Goal: Information Seeking & Learning: Learn about a topic

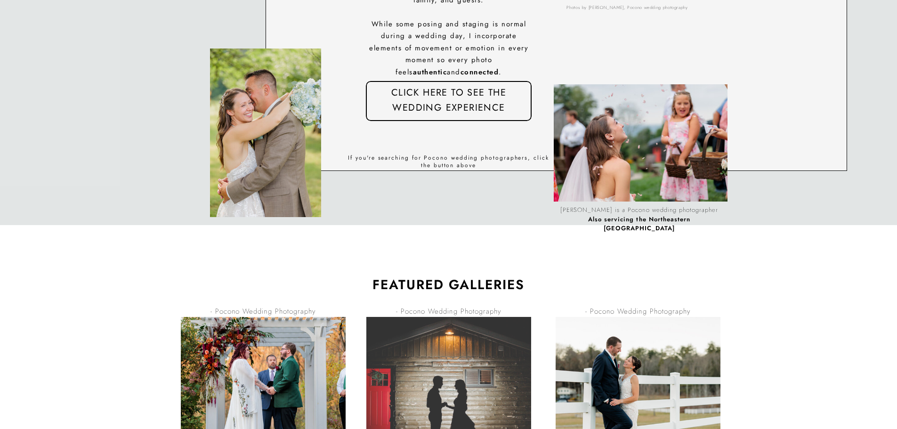
scroll to position [2308, 0]
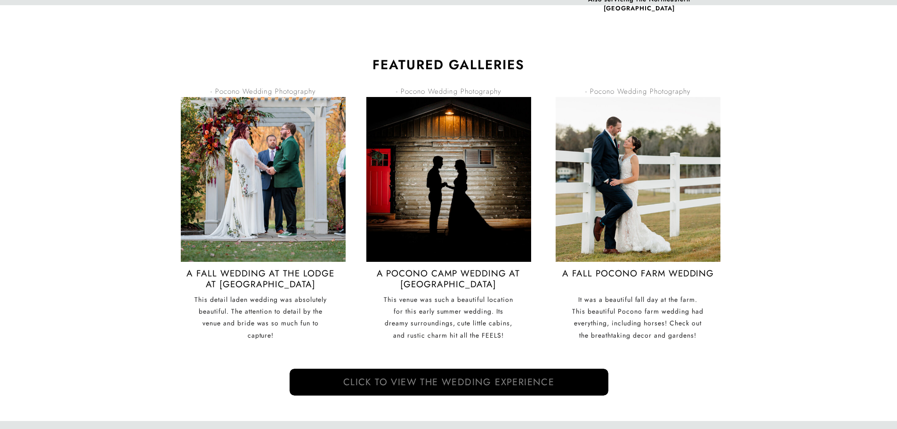
click at [474, 385] on nav "click to view the wedding experience" at bounding box center [448, 383] width 309 height 14
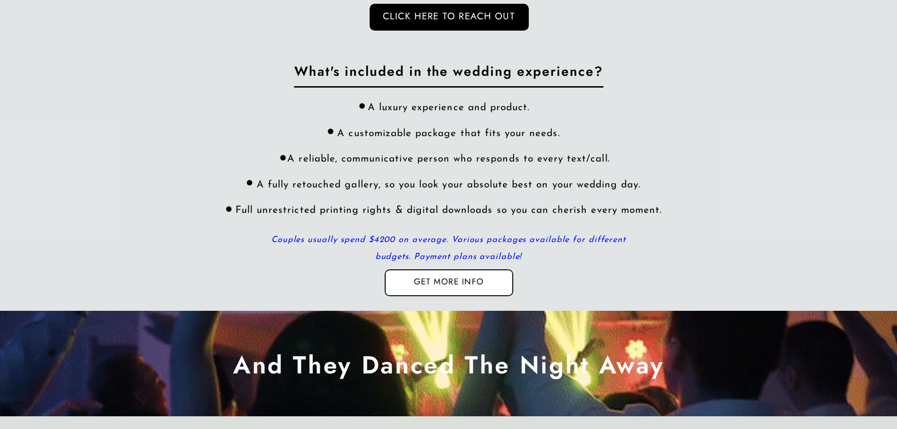
scroll to position [2920, 0]
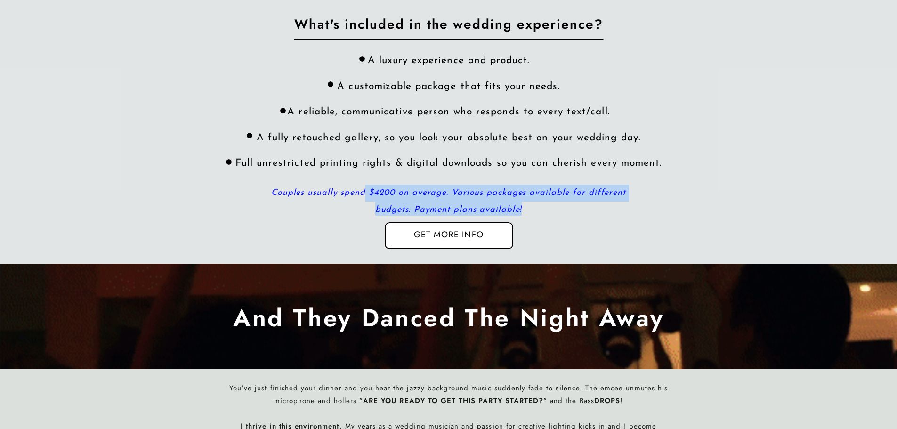
drag, startPoint x: 371, startPoint y: 194, endPoint x: 577, endPoint y: 215, distance: 207.3
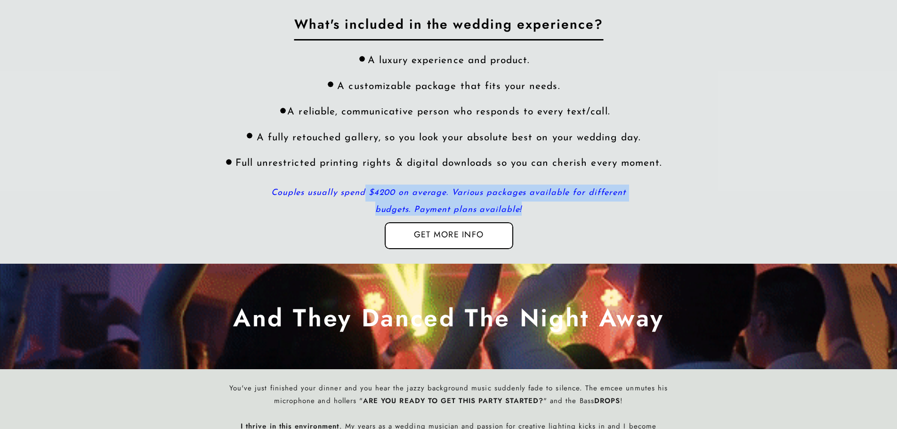
click at [577, 215] on p "Couples usually spend $4200 on average. Various packages available for differen…" at bounding box center [449, 200] width 374 height 31
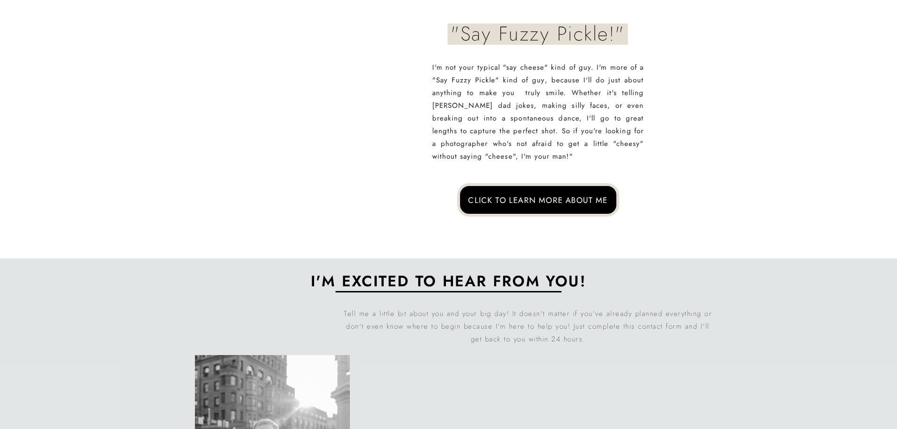
scroll to position [4568, 0]
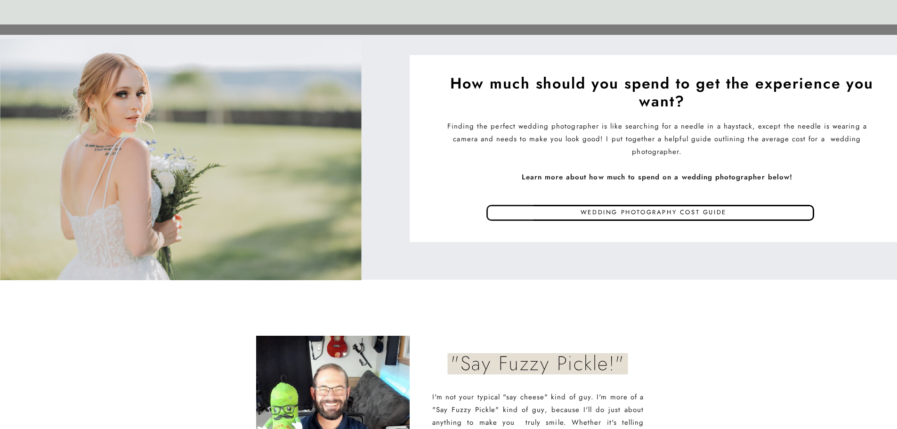
click at [619, 210] on p "Wedding photography cost guide" at bounding box center [654, 214] width 378 height 14
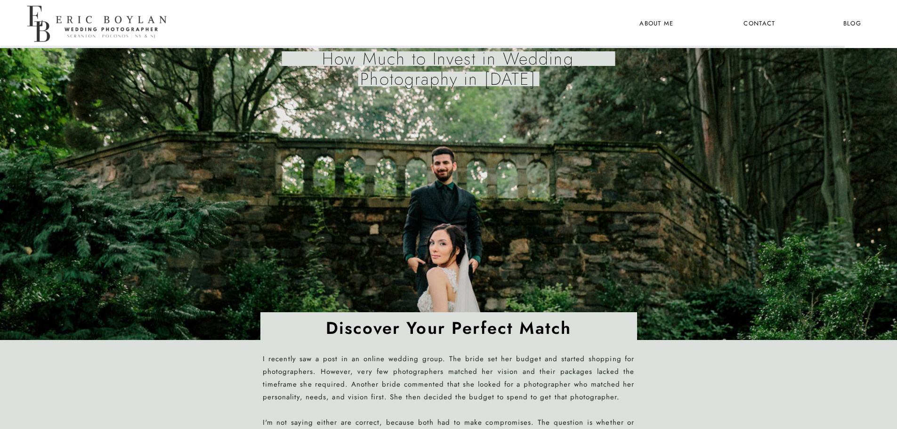
click at [545, 20] on nav "the wedding experience" at bounding box center [547, 24] width 51 height 12
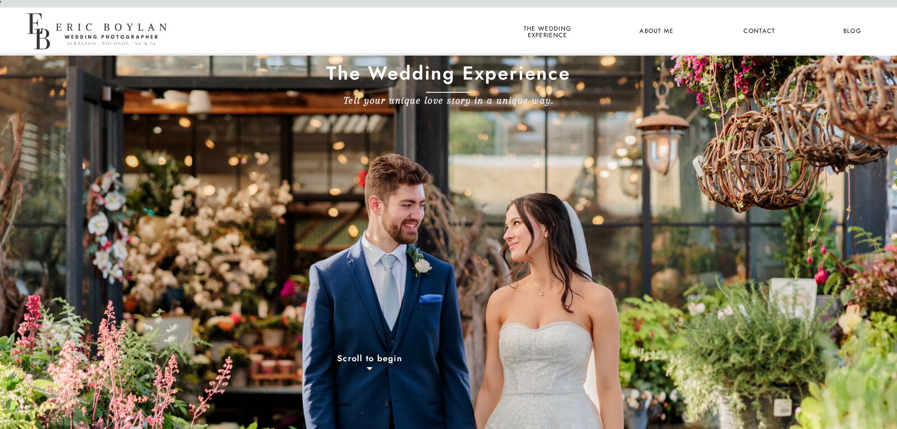
click at [660, 33] on nav "About Me" at bounding box center [657, 31] width 46 height 12
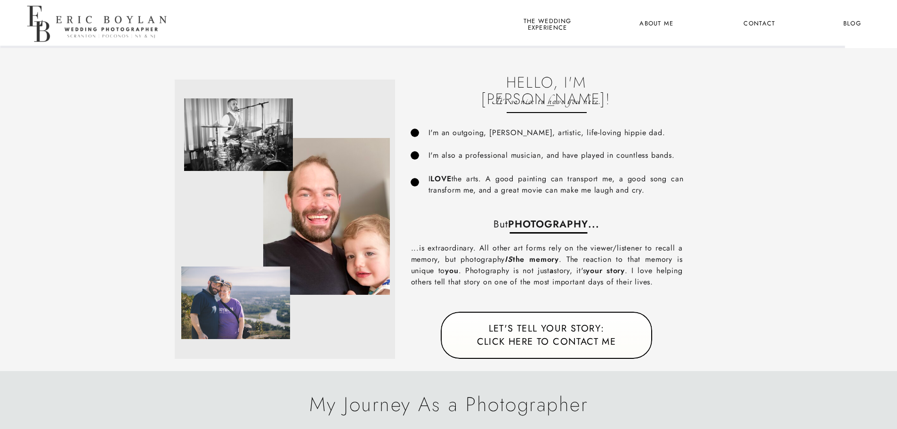
drag, startPoint x: 760, startPoint y: 47, endPoint x: 877, endPoint y: 51, distance: 116.9
click at [551, 331] on nav "Let's tell your story: Click here to Contact me" at bounding box center [547, 335] width 160 height 27
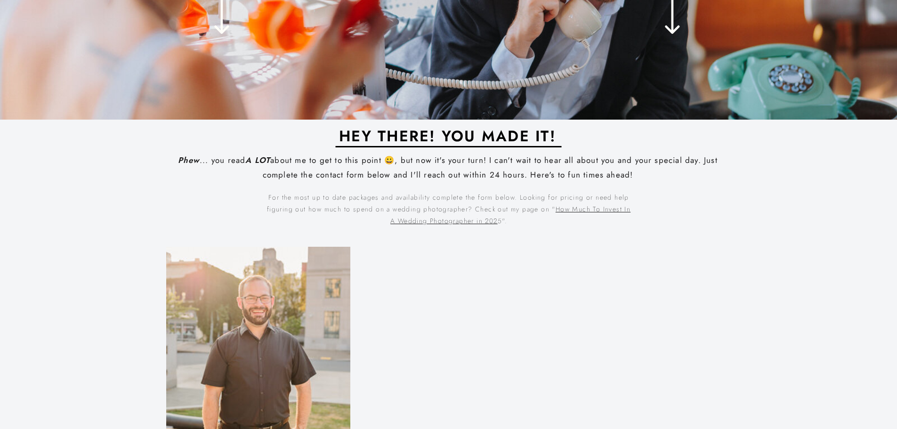
scroll to position [656, 0]
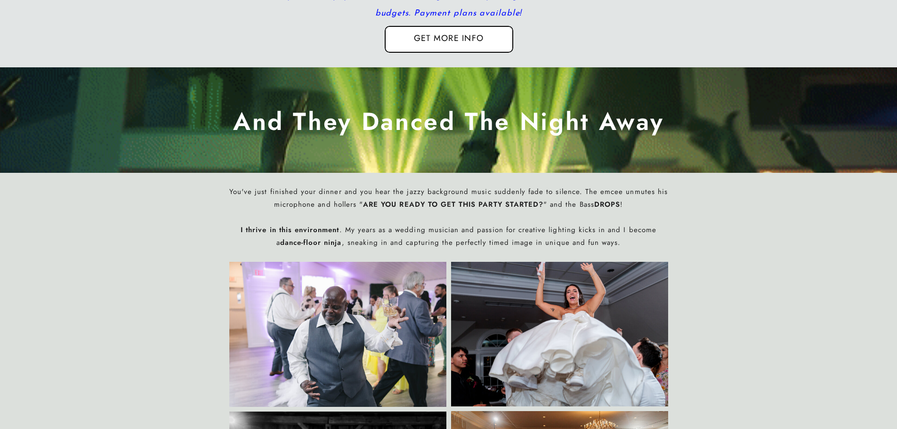
scroll to position [2873, 0]
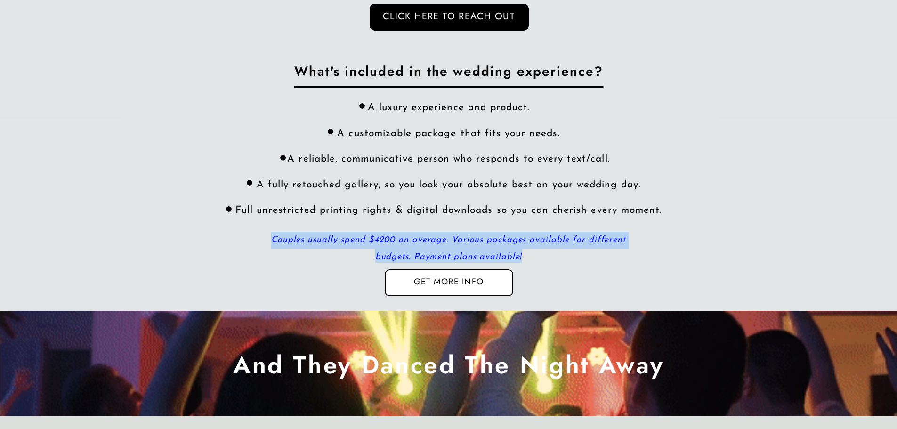
drag, startPoint x: 273, startPoint y: 242, endPoint x: 537, endPoint y: 256, distance: 264.1
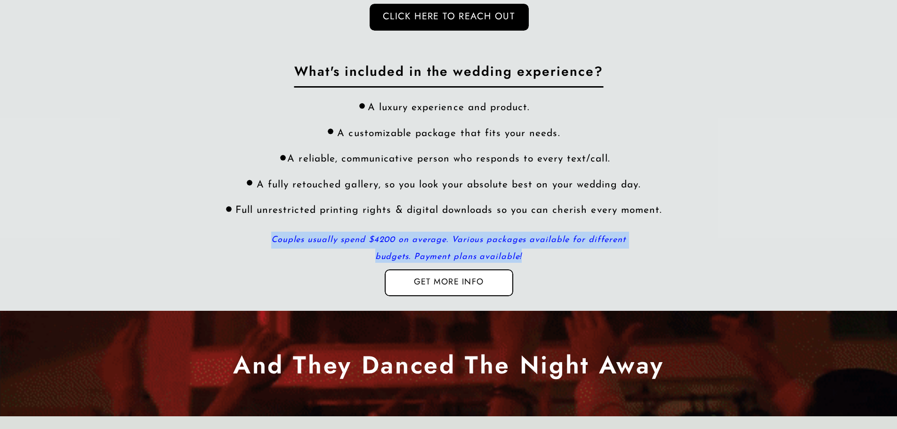
click at [537, 256] on p "Couples usually spend $4200 on average. Various packages available for differen…" at bounding box center [449, 247] width 374 height 31
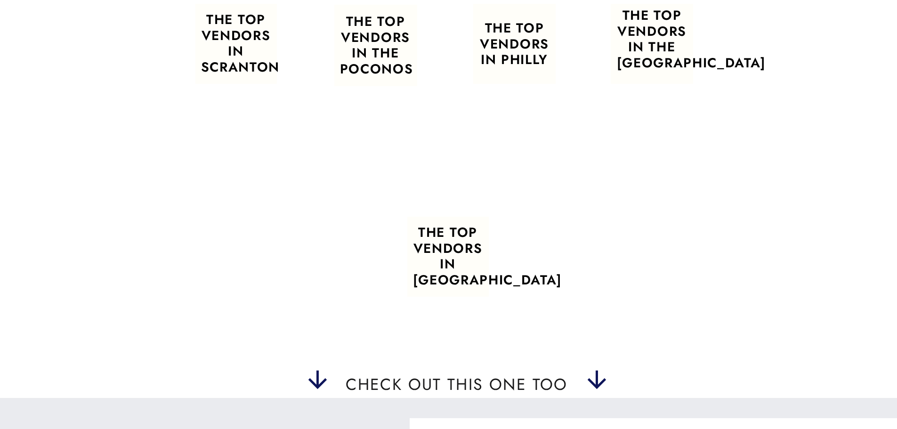
scroll to position [471, 0]
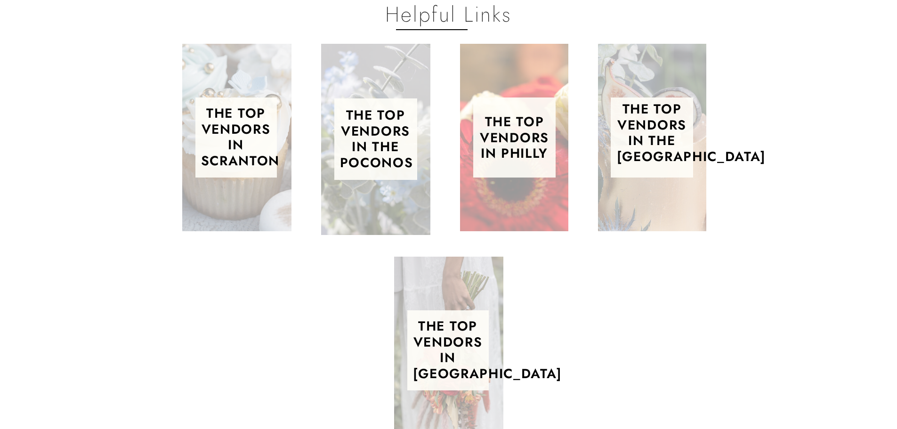
click at [377, 146] on h3 "The top Vendors in The Poconos" at bounding box center [376, 132] width 72 height 50
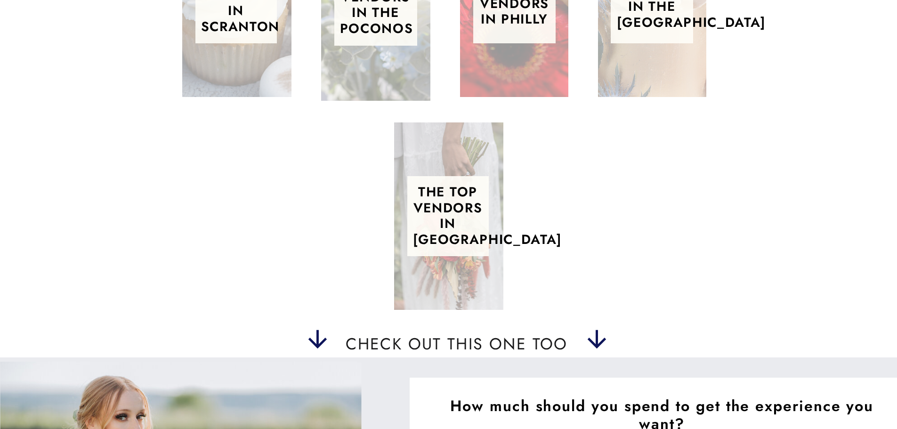
scroll to position [754, 0]
